Goal: Check status: Check status

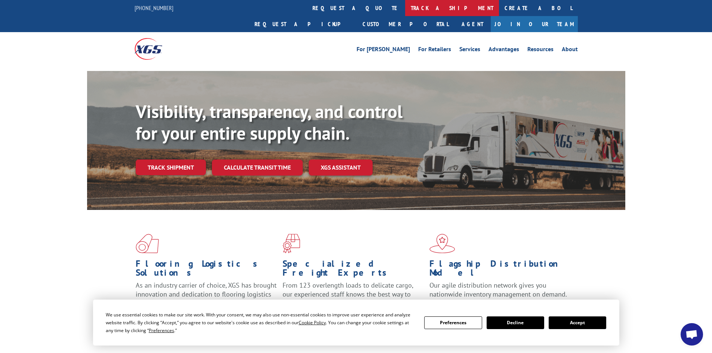
click at [405, 10] on link "track a shipment" at bounding box center [452, 8] width 94 height 16
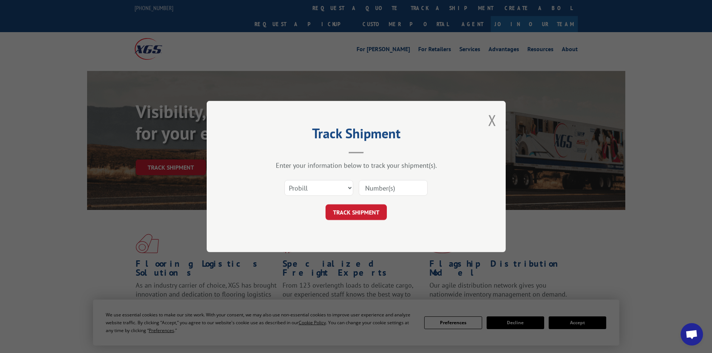
click at [393, 188] on input at bounding box center [393, 188] width 69 height 16
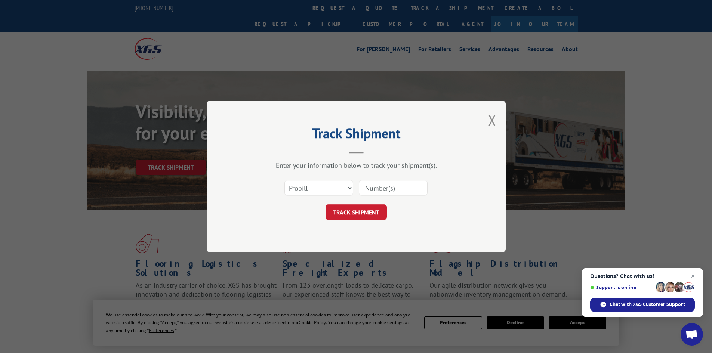
paste input "881600250925"
type input "881600250925"
click at [356, 213] on button "TRACK SHIPMENT" at bounding box center [355, 212] width 61 height 16
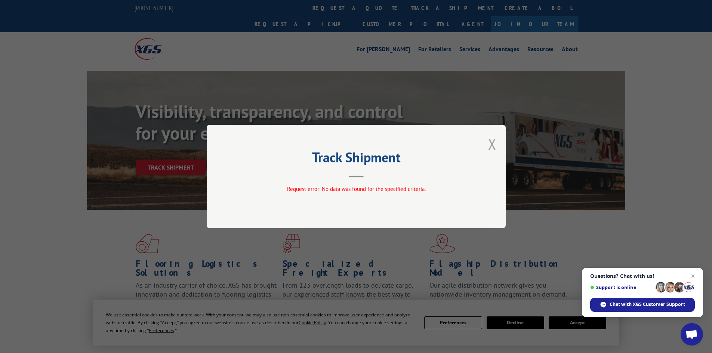
click at [490, 145] on button "Close modal" at bounding box center [492, 144] width 8 height 20
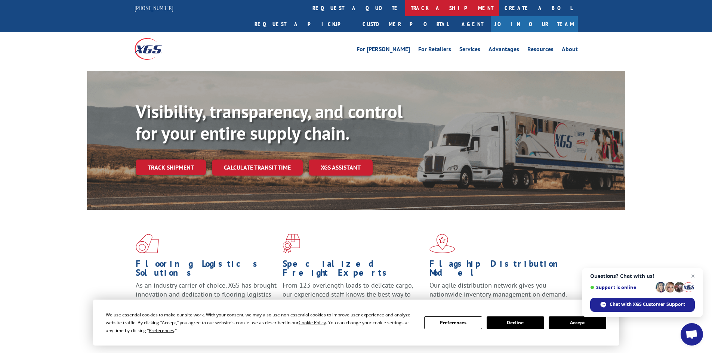
click at [405, 8] on link "track a shipment" at bounding box center [452, 8] width 94 height 16
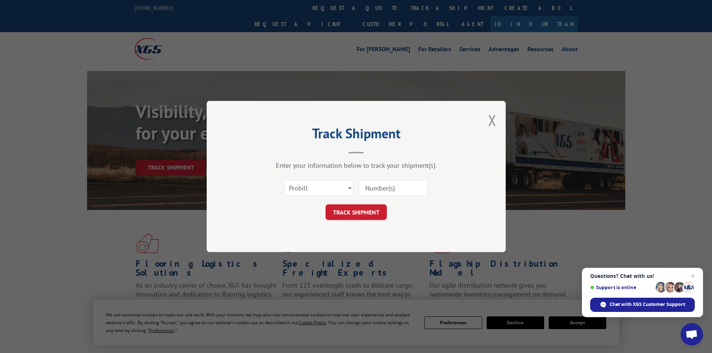
click at [384, 188] on input at bounding box center [393, 188] width 69 height 16
click at [298, 176] on div "Select category... Probill BOL PO" at bounding box center [356, 188] width 224 height 25
click at [300, 182] on select "Select category... Probill BOL PO" at bounding box center [318, 188] width 69 height 16
select select "bol"
click at [284, 180] on select "Select category... Probill BOL PO" at bounding box center [318, 188] width 69 height 16
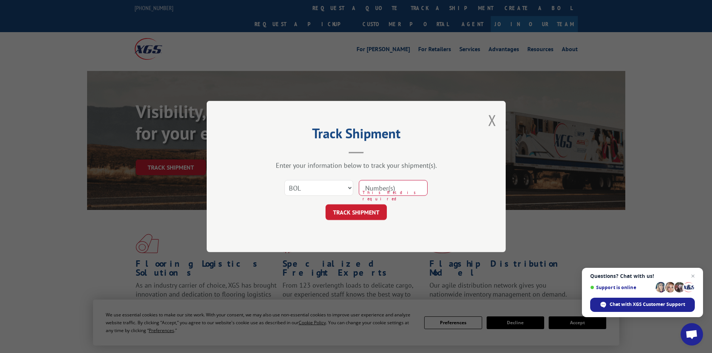
click at [390, 191] on input at bounding box center [393, 188] width 69 height 16
paste input "881600250925"
type input "881600250925"
click at [365, 211] on button "TRACK SHIPMENT" at bounding box center [355, 212] width 61 height 16
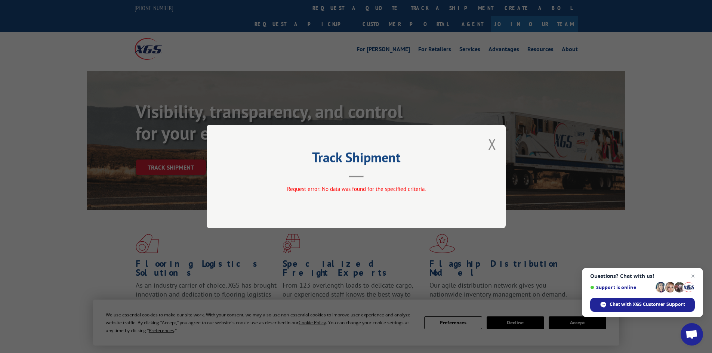
drag, startPoint x: 495, startPoint y: 148, endPoint x: 491, endPoint y: 148, distance: 4.1
click at [495, 148] on button "Close modal" at bounding box center [492, 144] width 8 height 20
